Goal: Information Seeking & Learning: Learn about a topic

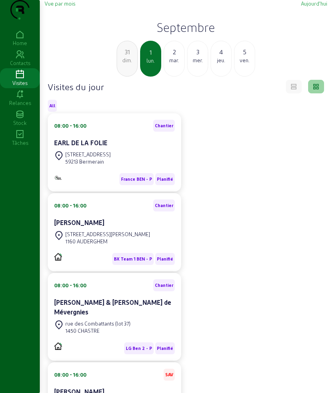
click at [179, 57] on div "2" at bounding box center [174, 52] width 20 height 10
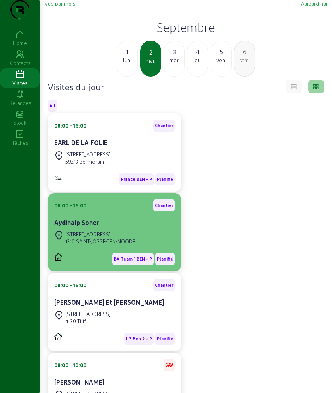
click at [104, 227] on div "Aydinalp Soner" at bounding box center [114, 223] width 121 height 10
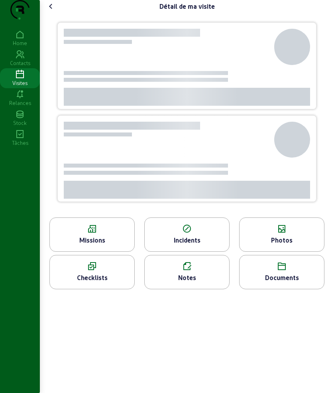
click at [97, 234] on icon at bounding box center [92, 229] width 84 height 10
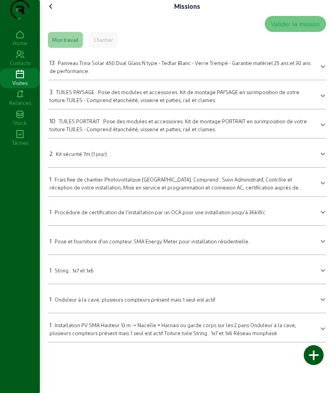
click at [52, 12] on div "Missions Valider la mission Mon travail Chantier 13 Panneau Trina Solar 450 Dua…" at bounding box center [187, 174] width 294 height 348
click at [52, 11] on icon at bounding box center [51, 7] width 10 height 10
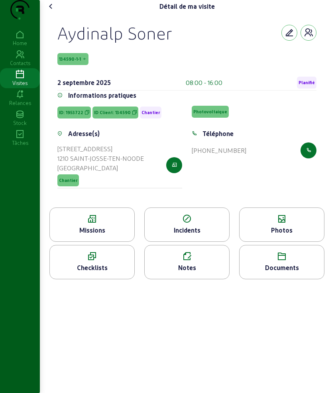
click at [259, 235] on div "Photos" at bounding box center [282, 230] width 84 height 10
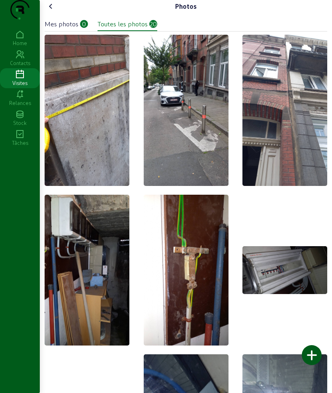
click at [52, 11] on icon at bounding box center [51, 7] width 10 height 10
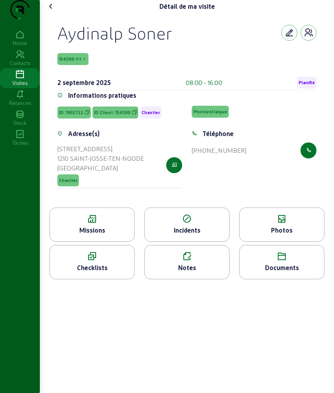
click at [52, 11] on icon at bounding box center [51, 7] width 10 height 10
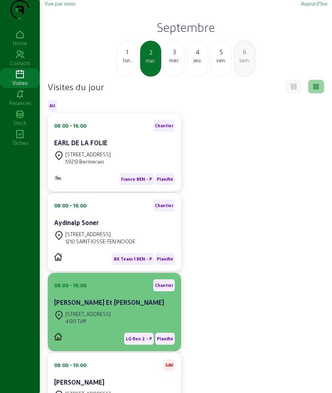
click at [83, 306] on cam-card-title "[PERSON_NAME] Et [PERSON_NAME]" at bounding box center [109, 302] width 110 height 8
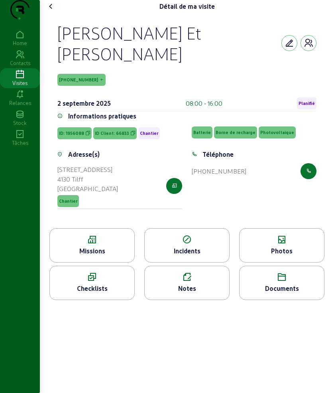
click at [96, 244] on icon at bounding box center [92, 240] width 84 height 10
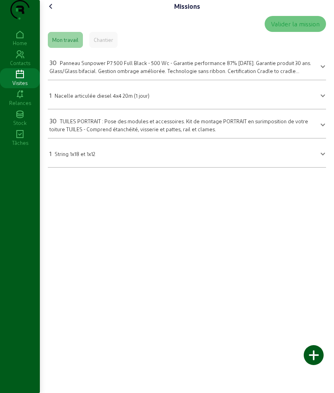
click at [55, 15] on div "Missions Valider la mission Mon travail Chantier 30 Panneau Sunpower P7 500 Ful…" at bounding box center [187, 87] width 294 height 174
click at [53, 11] on icon at bounding box center [51, 7] width 10 height 10
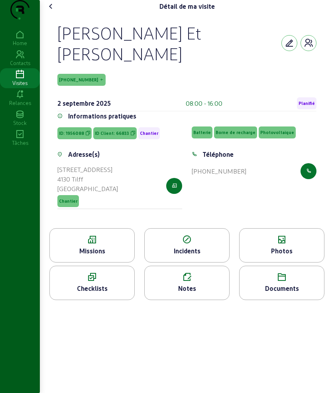
click at [269, 244] on icon at bounding box center [282, 240] width 84 height 10
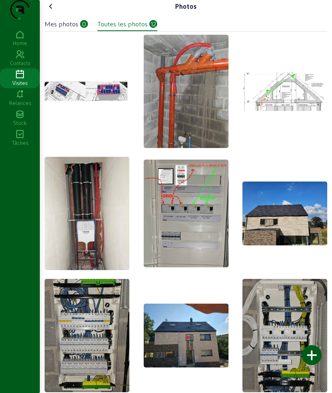
click at [56, 11] on icon at bounding box center [51, 7] width 10 height 10
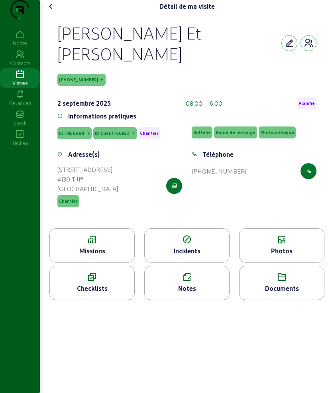
click at [56, 11] on icon at bounding box center [51, 7] width 10 height 10
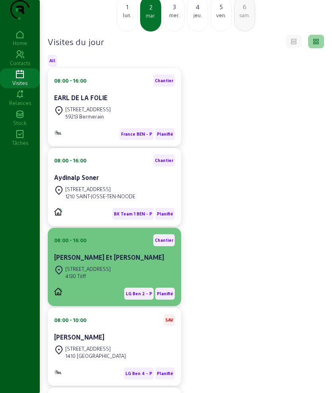
scroll to position [100, 0]
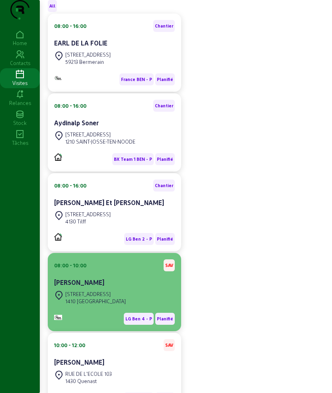
click at [102, 286] on cam-card-title "[PERSON_NAME]" at bounding box center [79, 282] width 50 height 8
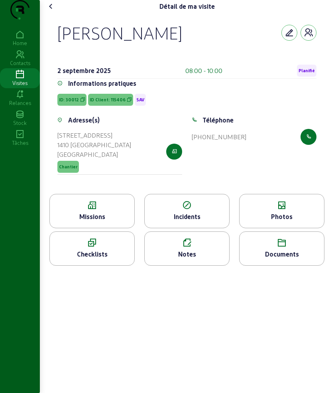
click at [110, 210] on icon at bounding box center [92, 205] width 84 height 10
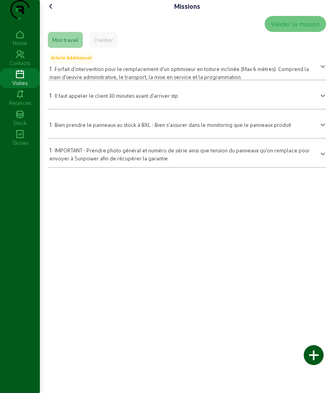
click at [54, 11] on icon at bounding box center [51, 7] width 10 height 10
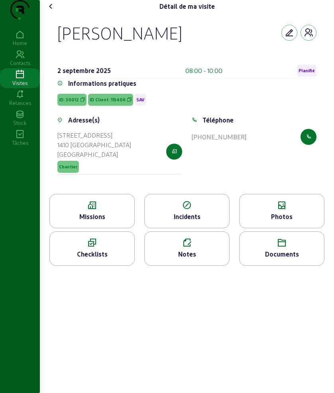
click at [291, 226] on div "Photos" at bounding box center [281, 211] width 85 height 34
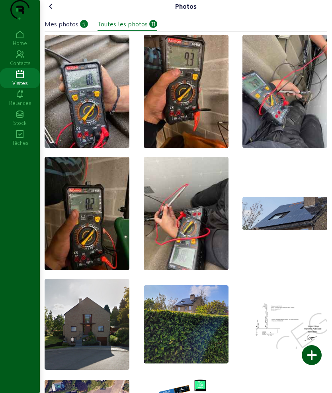
click at [53, 11] on icon at bounding box center [51, 7] width 10 height 10
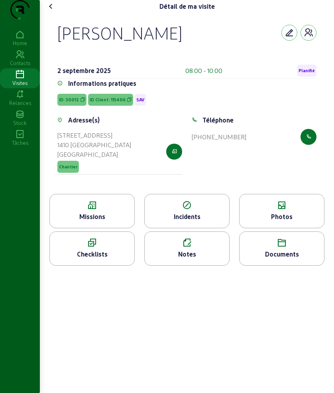
click at [53, 11] on icon at bounding box center [51, 7] width 10 height 10
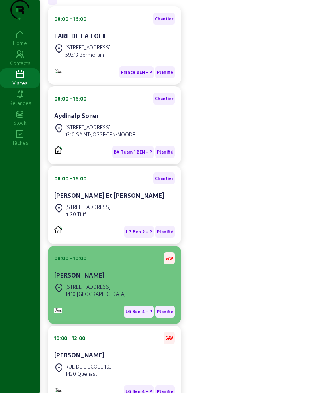
scroll to position [149, 0]
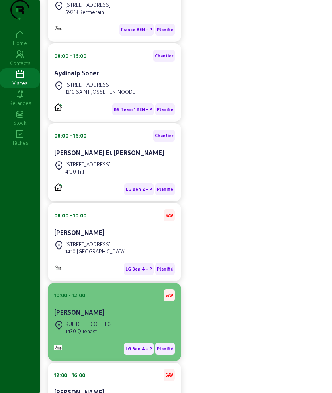
click at [104, 316] on cam-card-title "[PERSON_NAME]" at bounding box center [79, 312] width 50 height 8
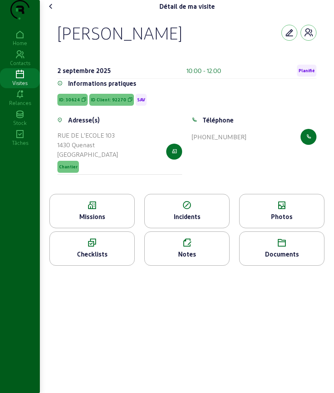
click at [88, 221] on div "Missions" at bounding box center [92, 217] width 84 height 10
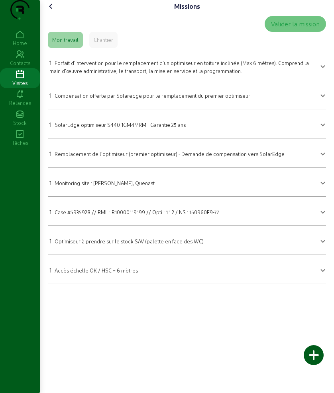
click at [56, 13] on cam-font-icon at bounding box center [51, 6] width 13 height 13
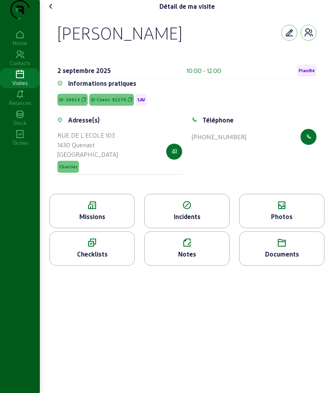
click at [288, 210] on icon at bounding box center [282, 205] width 84 height 10
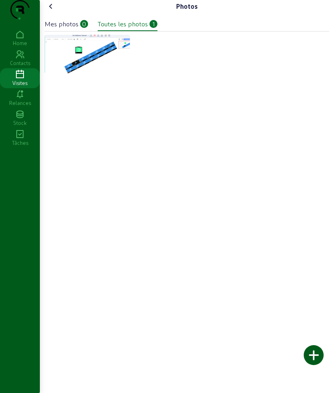
click at [53, 11] on icon at bounding box center [51, 7] width 10 height 10
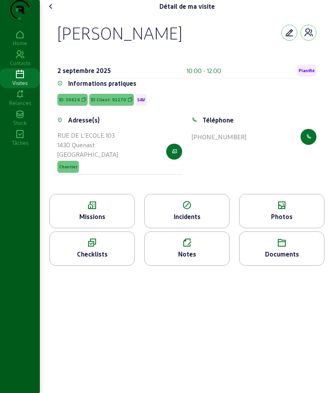
click at [53, 11] on icon at bounding box center [51, 7] width 10 height 10
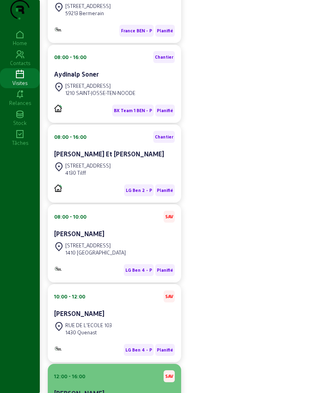
scroll to position [206, 0]
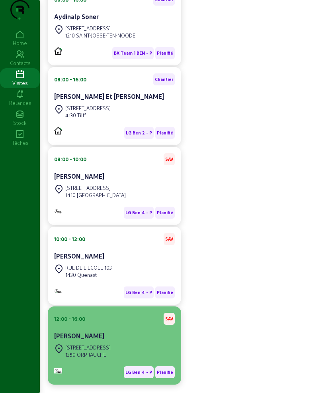
click at [120, 340] on div "[PERSON_NAME]" at bounding box center [114, 336] width 121 height 10
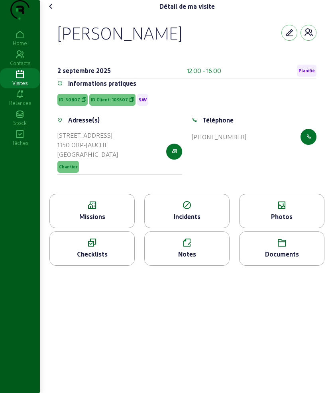
click at [92, 221] on div "Missions" at bounding box center [92, 217] width 84 height 10
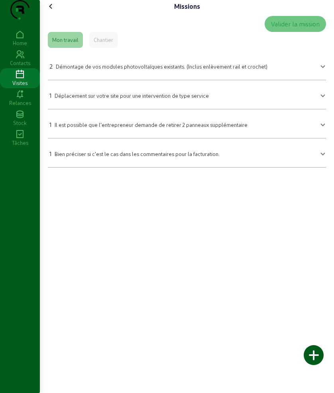
click at [54, 11] on icon at bounding box center [51, 7] width 10 height 10
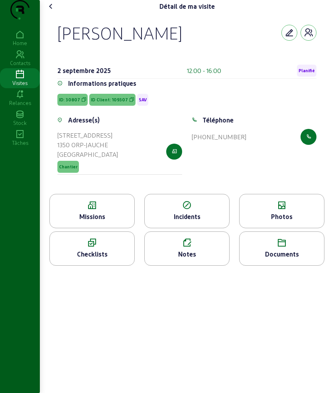
click at [261, 215] on div "Photos" at bounding box center [281, 211] width 85 height 34
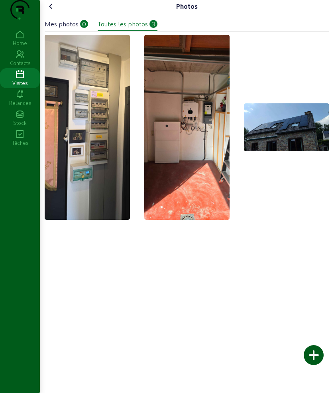
click at [53, 11] on icon at bounding box center [51, 7] width 10 height 10
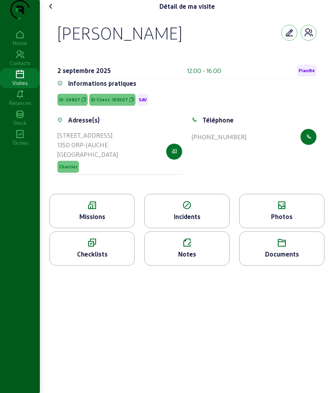
click at [55, 11] on icon at bounding box center [51, 7] width 10 height 10
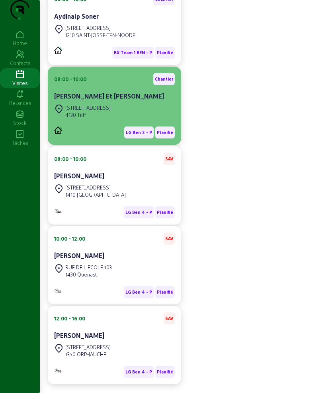
scroll to position [242, 0]
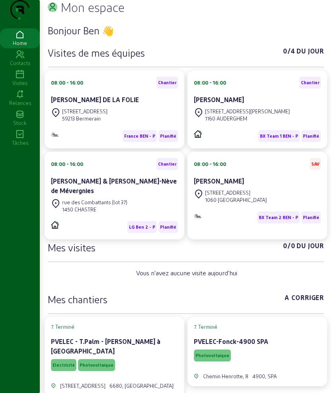
click at [20, 79] on icon at bounding box center [20, 75] width 40 height 10
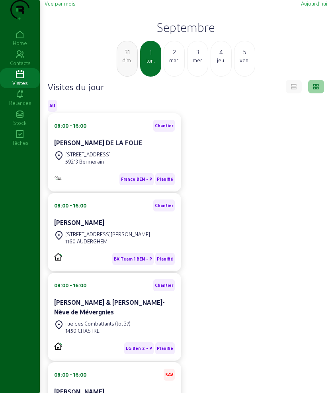
click at [173, 57] on div "2" at bounding box center [174, 52] width 20 height 10
